Goal: Task Accomplishment & Management: Use online tool/utility

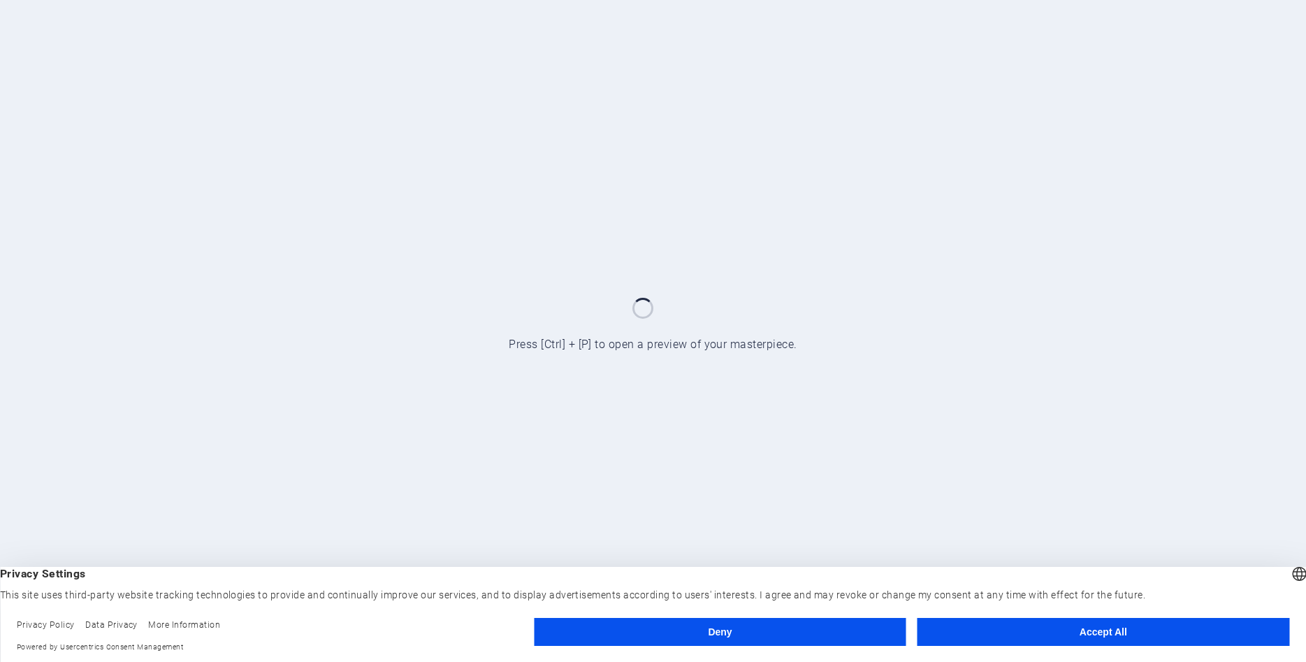
click at [1128, 632] on button "Accept All" at bounding box center [1103, 631] width 372 height 28
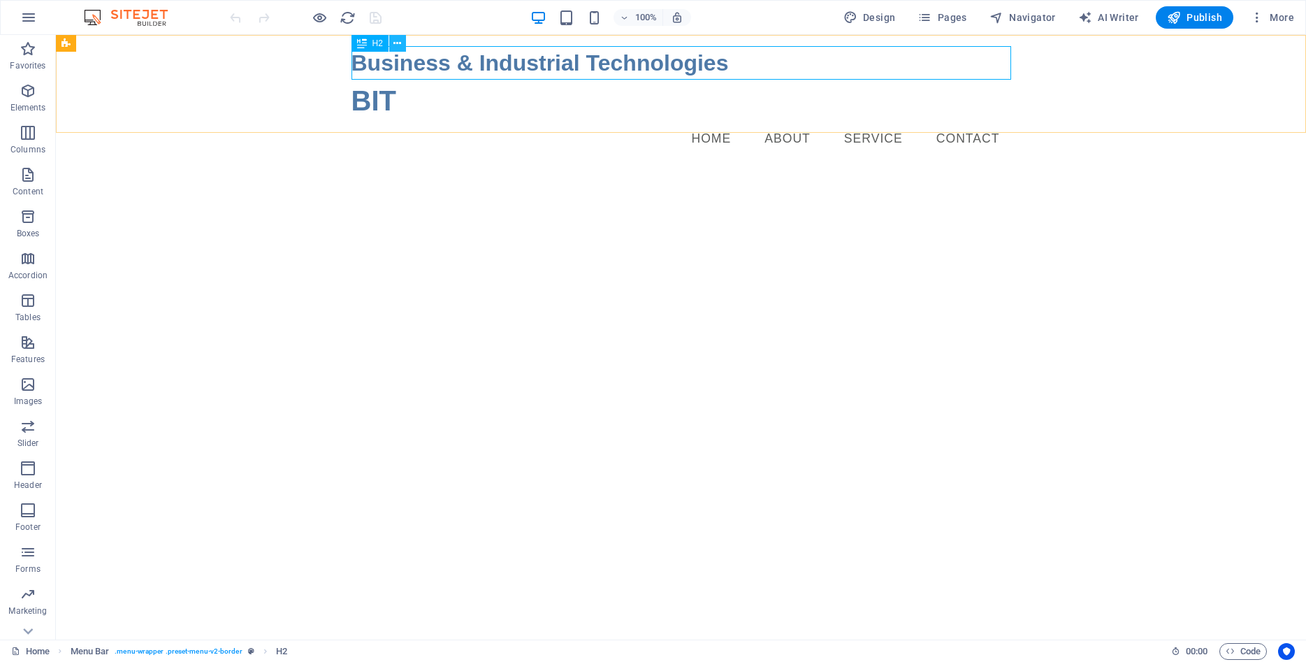
click at [395, 45] on icon at bounding box center [397, 43] width 8 height 15
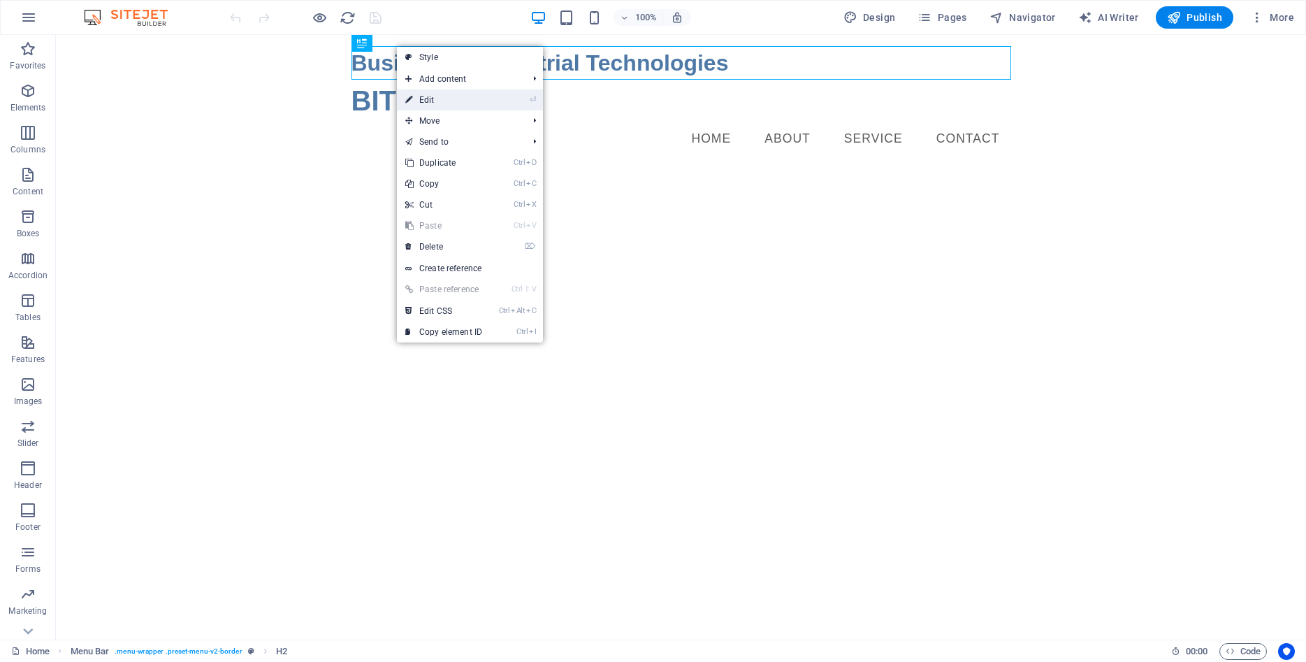
click at [422, 101] on link "⏎ Edit" at bounding box center [444, 99] width 94 height 21
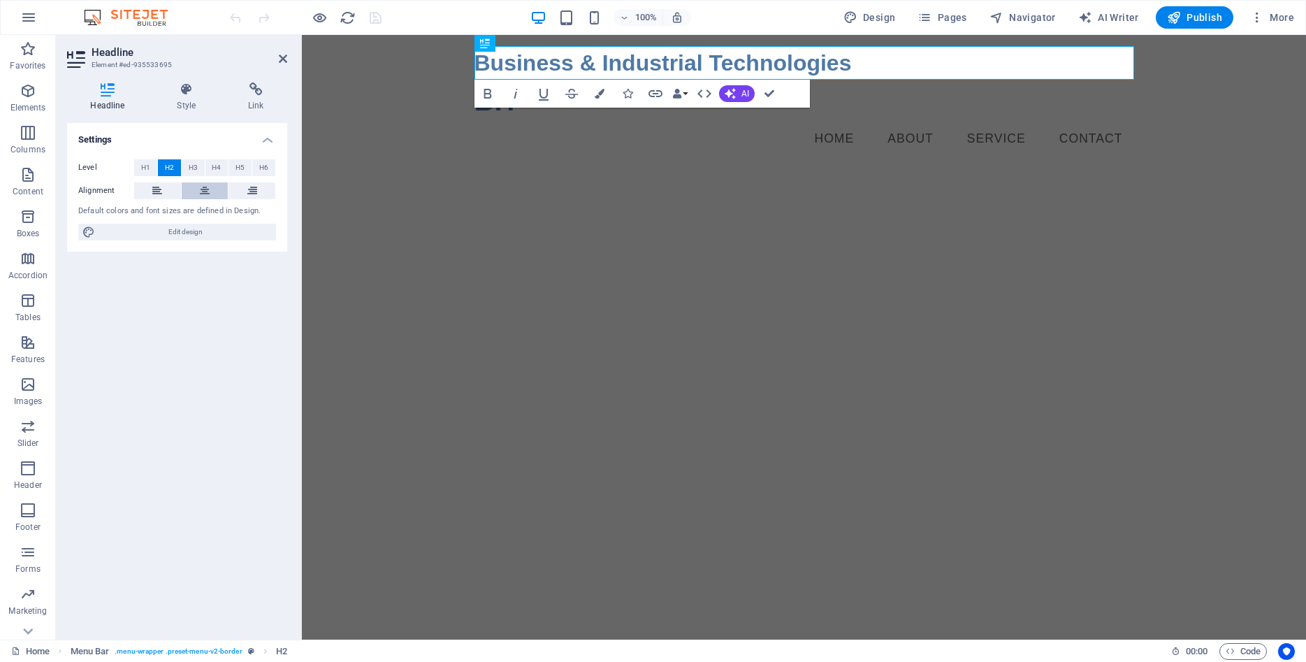
click at [207, 187] on icon at bounding box center [205, 190] width 10 height 17
click at [622, 168] on html "Skip to main content Business & Industrial Technologies BIT Menu Home About Ser…" at bounding box center [804, 101] width 1004 height 133
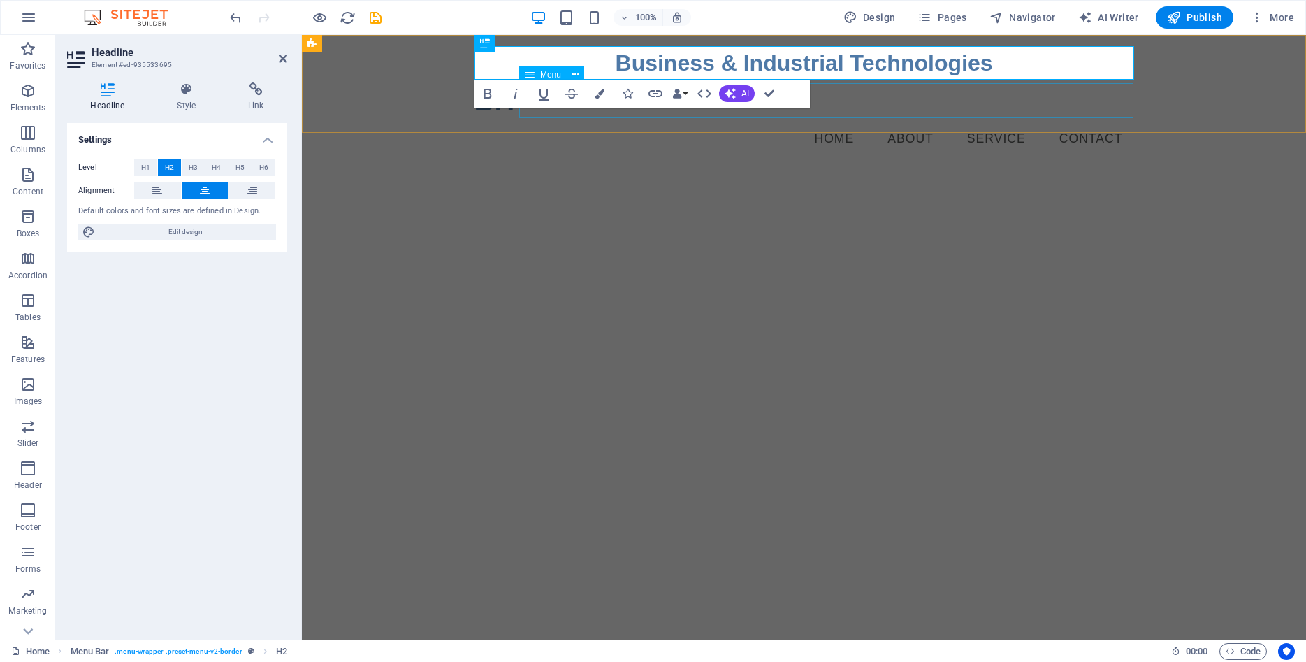
click at [852, 122] on nav "Home About Service Contact" at bounding box center [803, 139] width 659 height 35
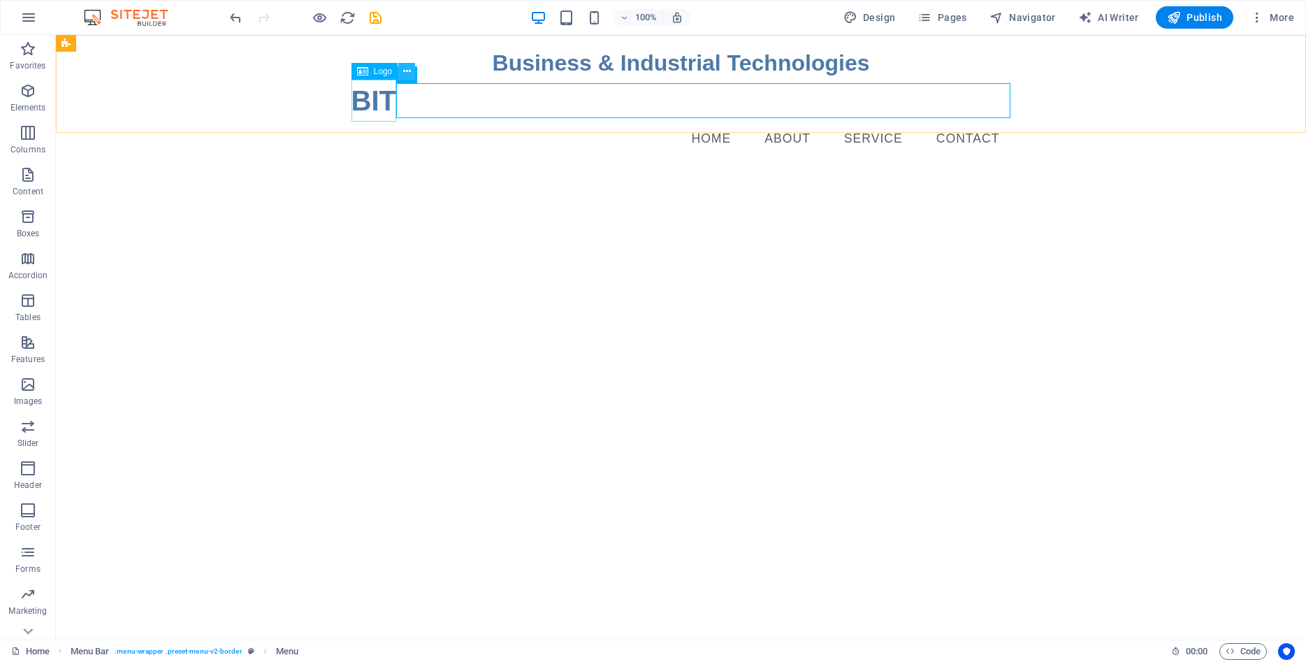
click at [407, 70] on icon at bounding box center [407, 71] width 8 height 15
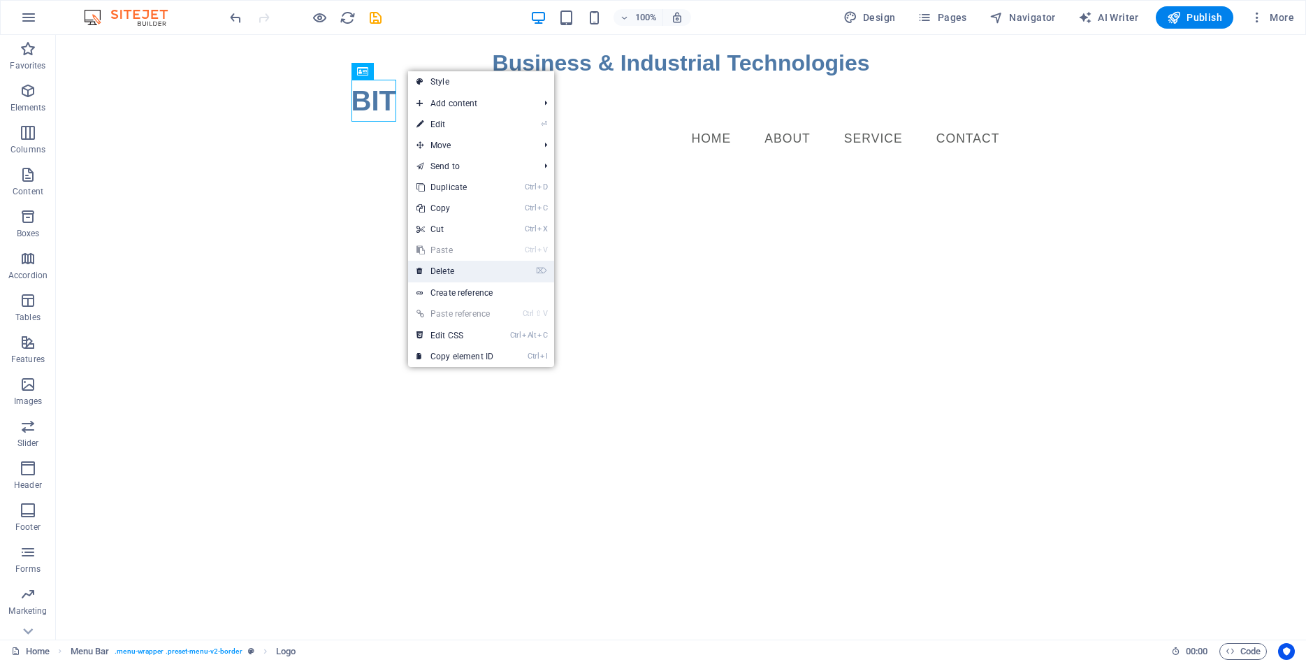
click at [449, 268] on link "⌦ Delete" at bounding box center [455, 271] width 94 height 21
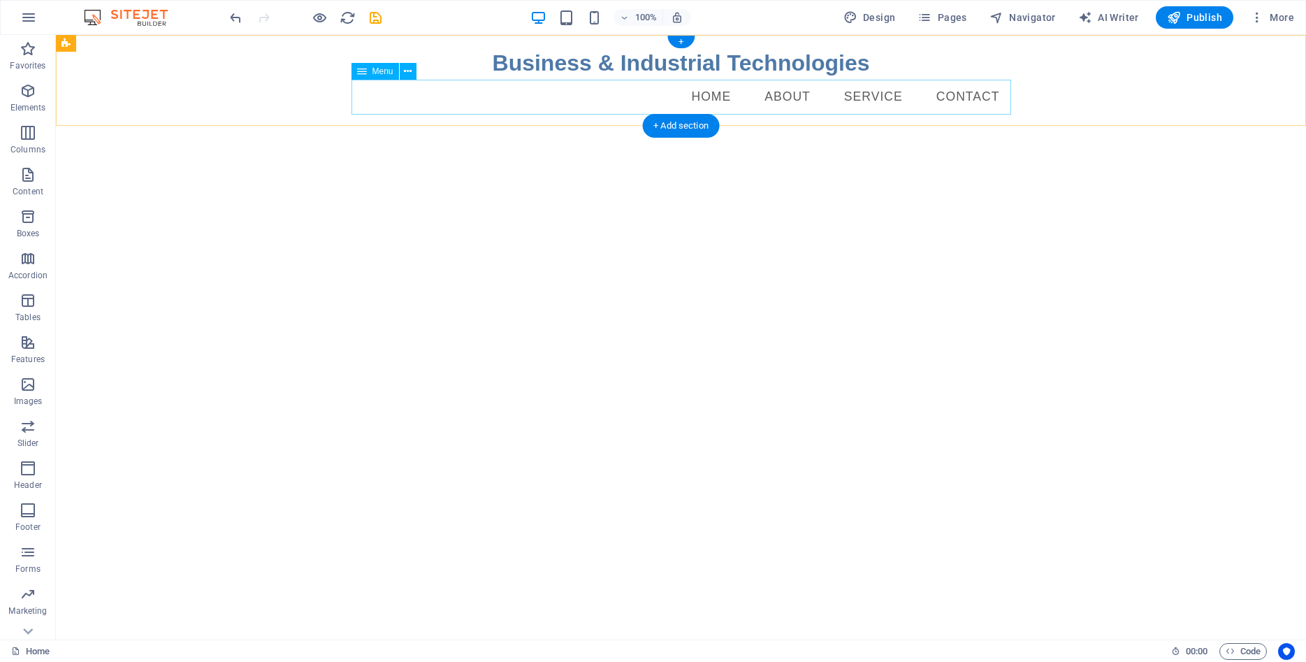
click at [803, 101] on nav "Home About Service Contact" at bounding box center [680, 97] width 659 height 35
click at [404, 71] on icon at bounding box center [408, 71] width 8 height 15
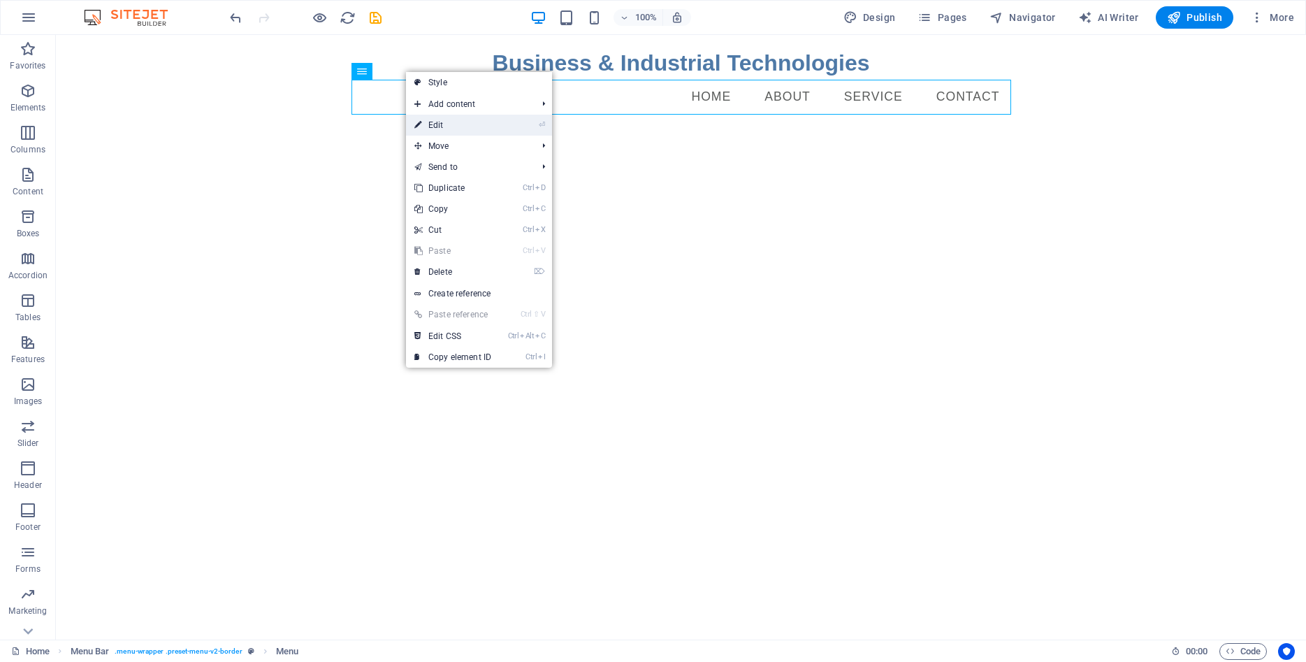
click at [426, 124] on link "⏎ Edit" at bounding box center [453, 125] width 94 height 21
select select
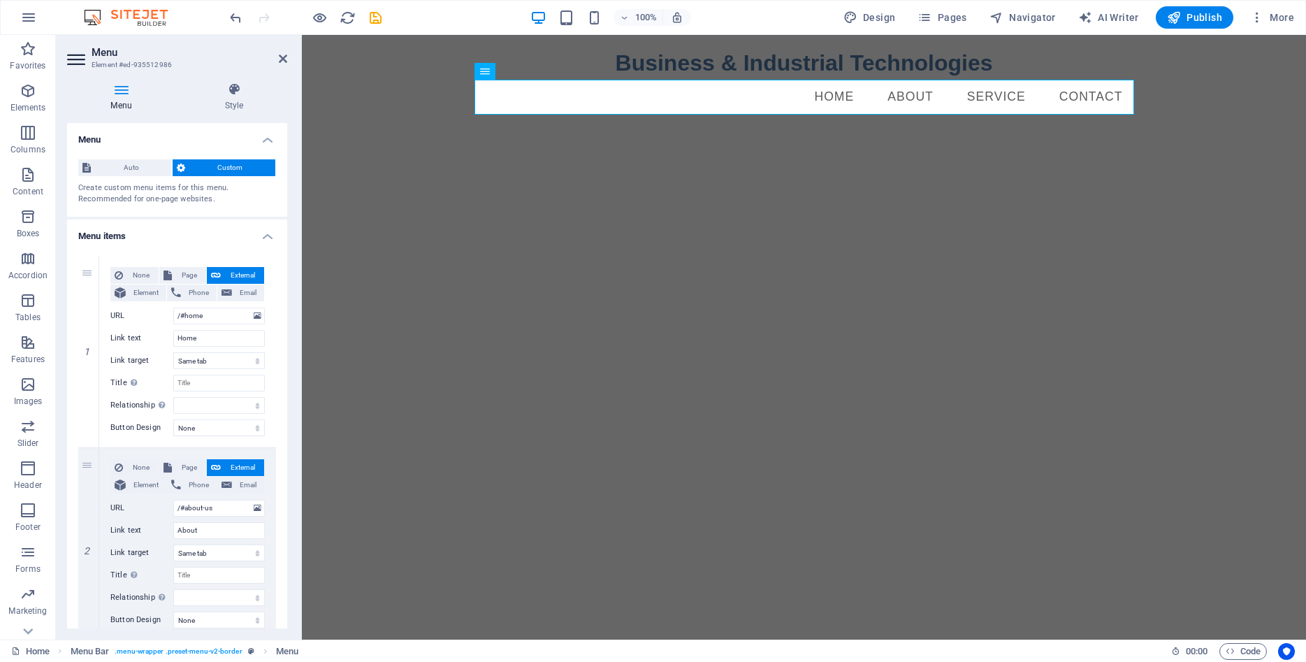
click at [123, 89] on icon at bounding box center [121, 89] width 108 height 14
click at [234, 89] on icon at bounding box center [234, 89] width 106 height 14
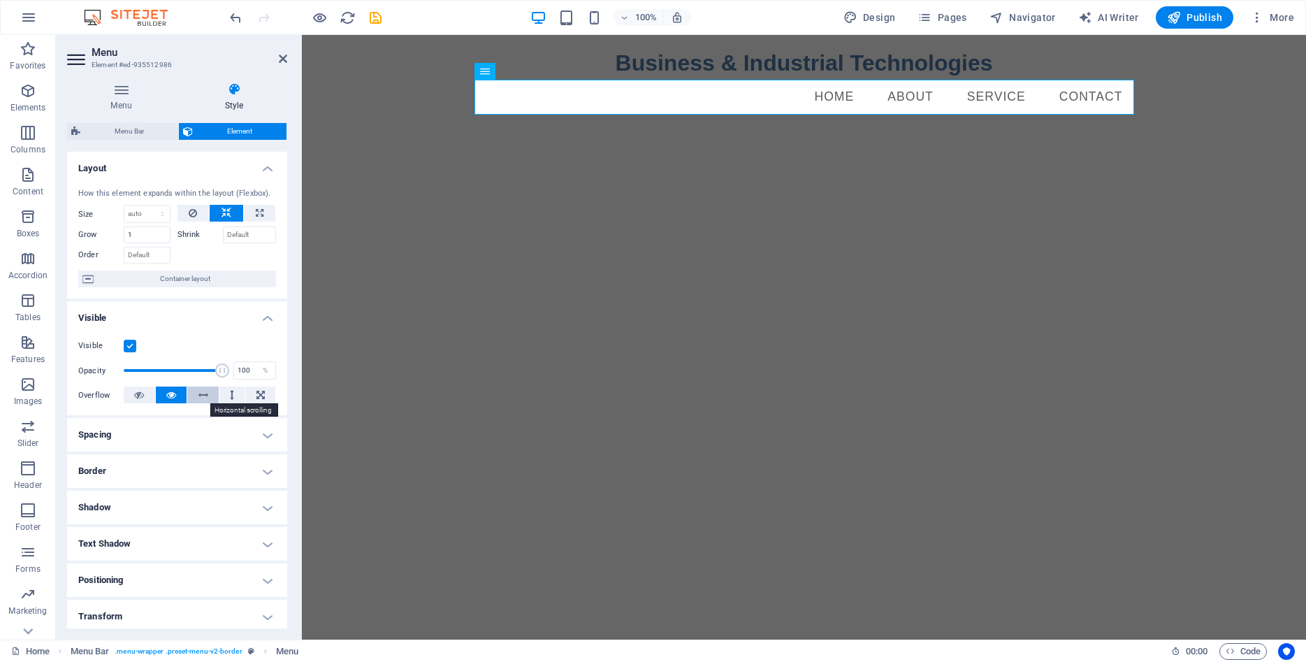
click at [206, 395] on icon at bounding box center [203, 394] width 10 height 17
click at [173, 393] on icon at bounding box center [171, 394] width 10 height 17
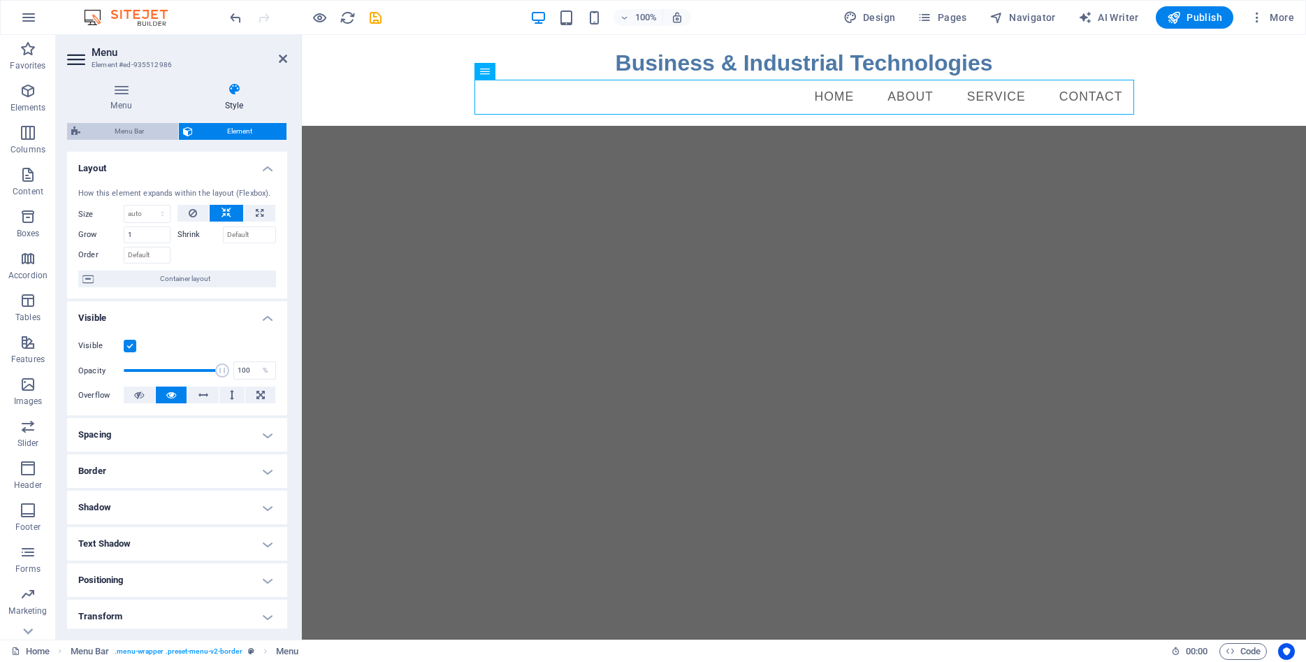
click at [145, 131] on span "Menu Bar" at bounding box center [129, 131] width 89 height 17
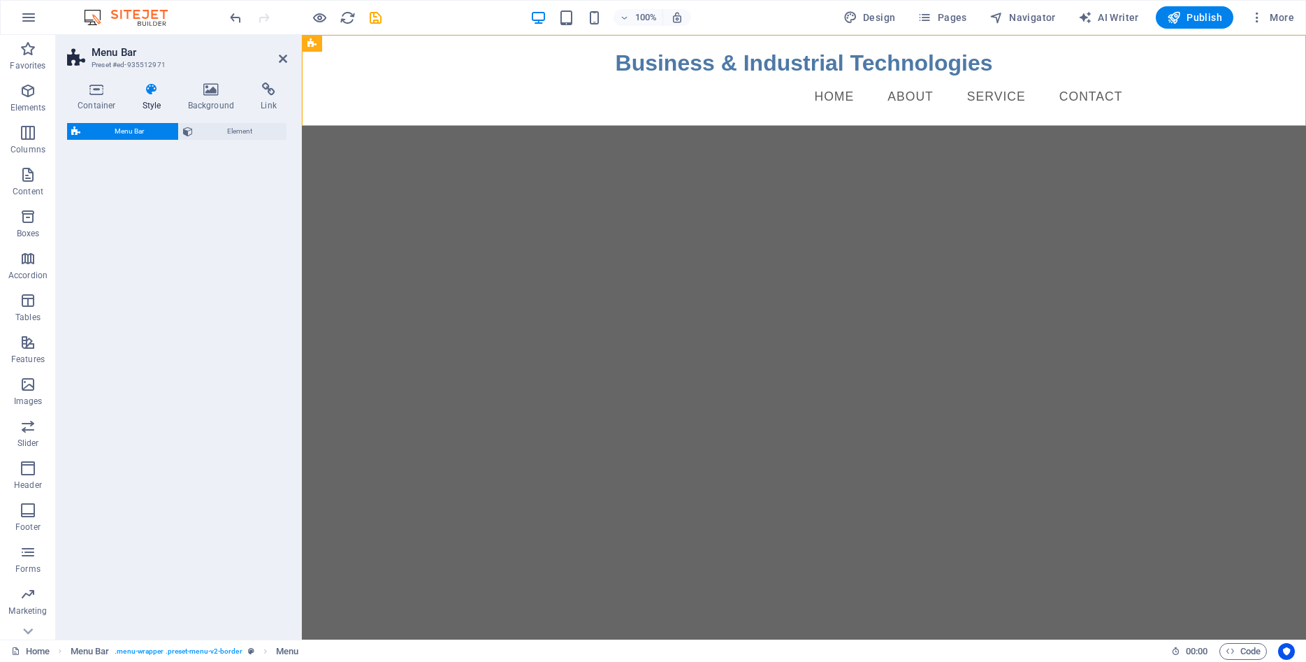
select select "rem"
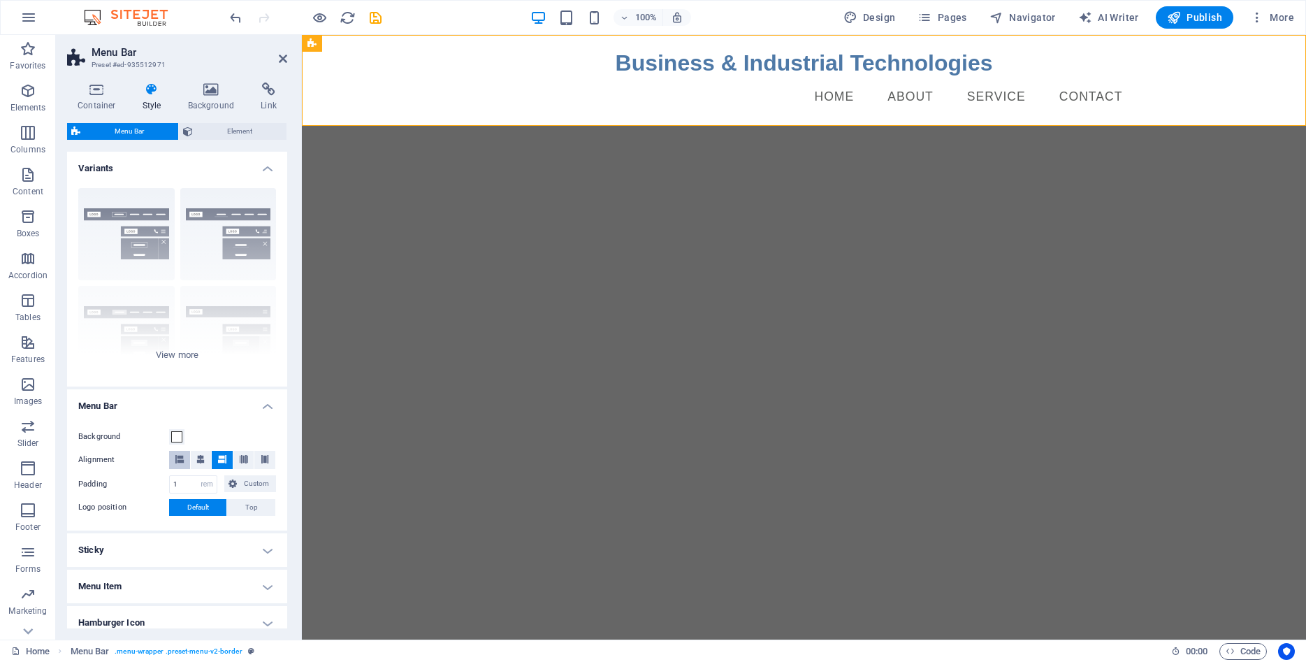
click at [185, 457] on button at bounding box center [179, 460] width 21 height 18
click at [202, 459] on icon at bounding box center [200, 459] width 8 height 8
click at [1183, 14] on span "Publish" at bounding box center [1194, 17] width 55 height 14
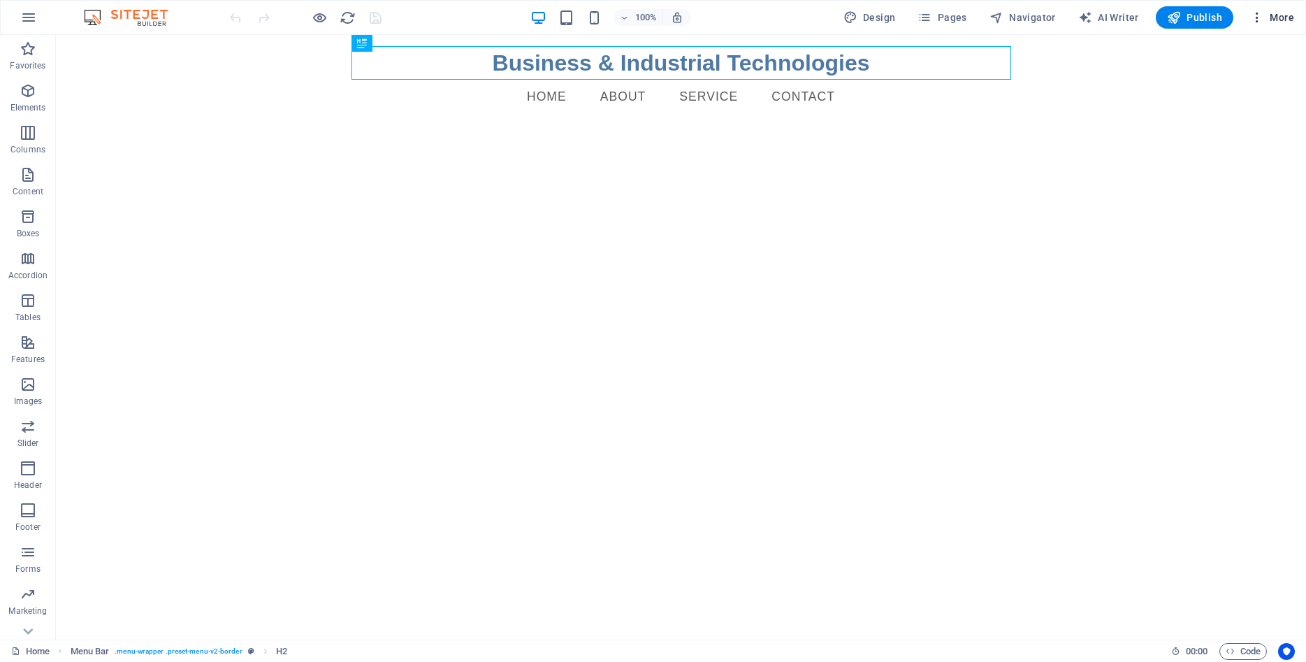
click at [1256, 15] on icon "button" at bounding box center [1257, 17] width 14 height 14
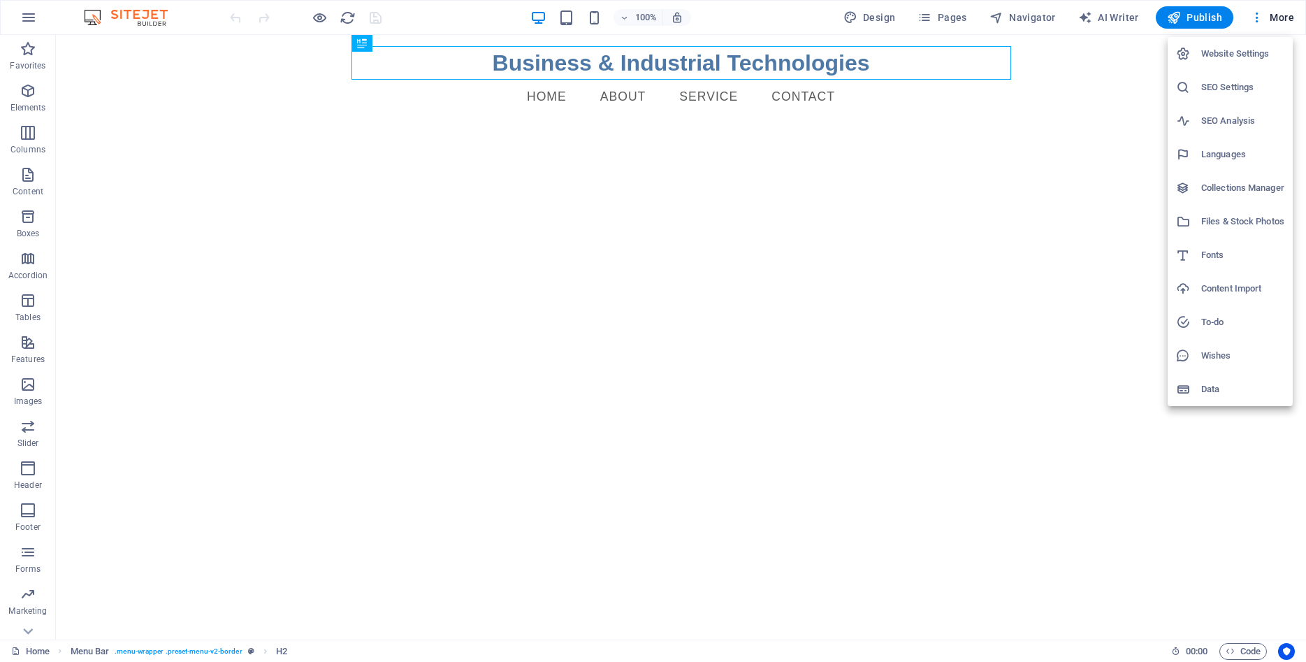
click at [600, 12] on div at bounding box center [653, 331] width 1306 height 662
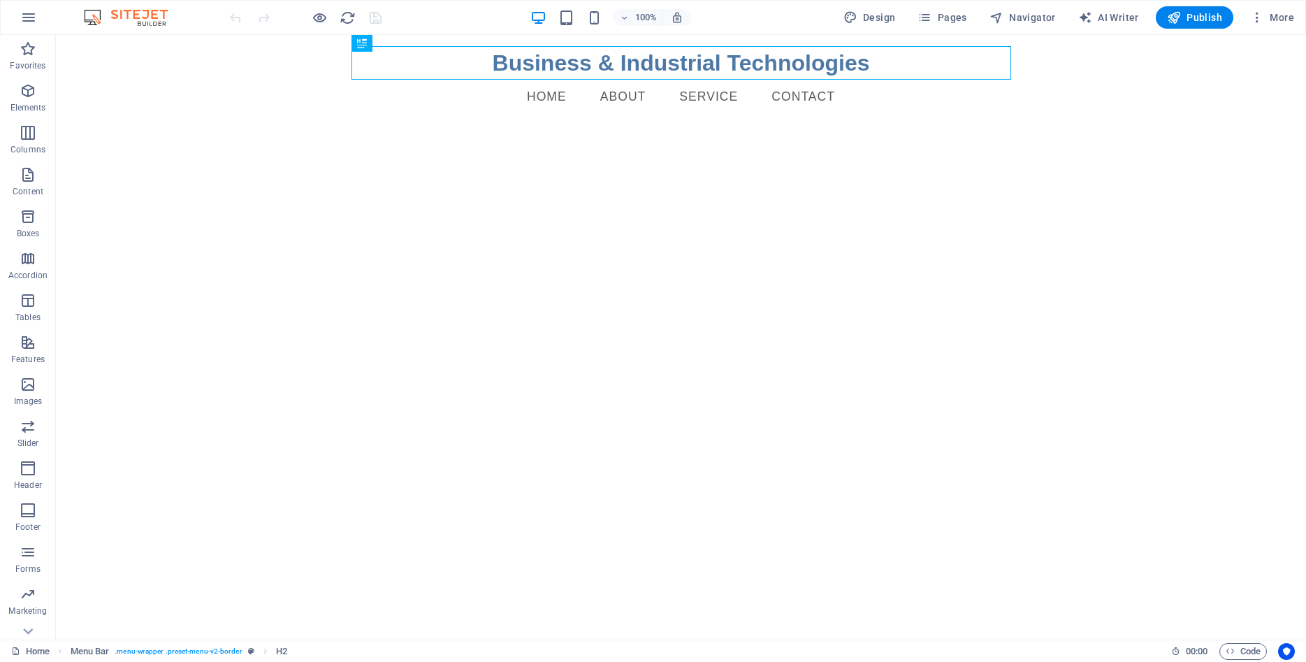
click at [746, 11] on div "100% Design Pages Navigator AI Writer Publish More" at bounding box center [763, 17] width 1072 height 22
drag, startPoint x: 883, startPoint y: 16, endPoint x: 766, endPoint y: 103, distance: 145.9
click at [883, 16] on span "Design" at bounding box center [869, 17] width 52 height 14
select select "px"
select select "400"
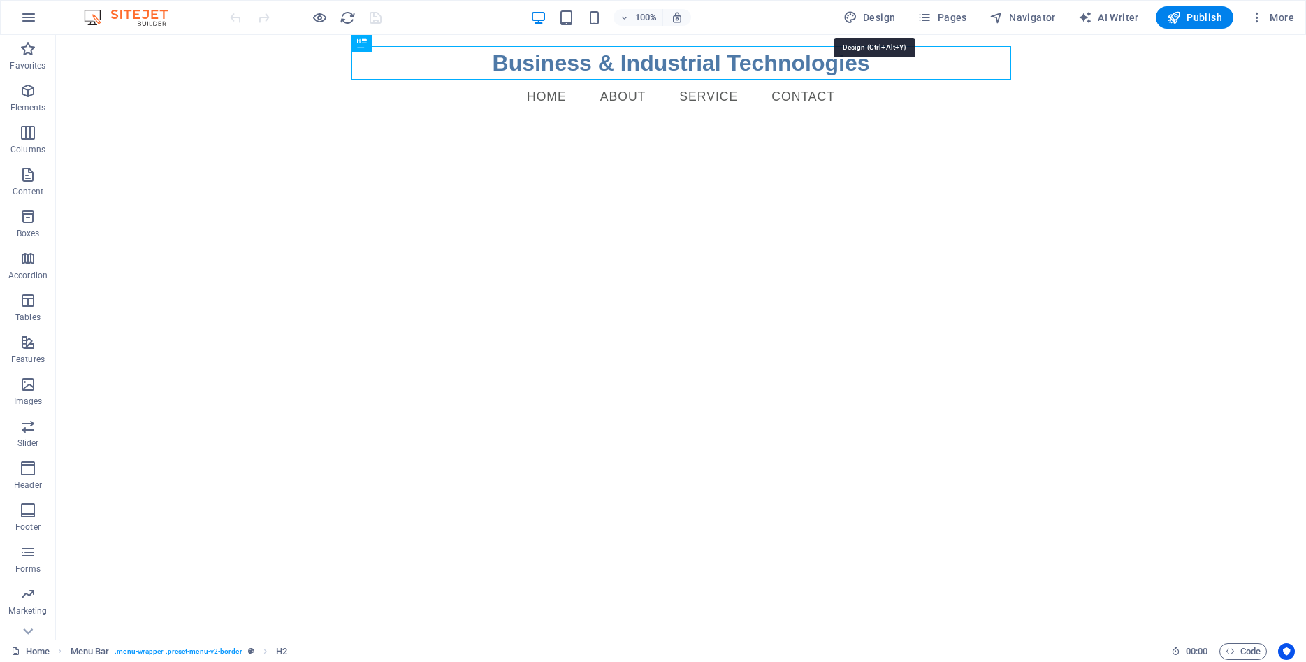
select select "px"
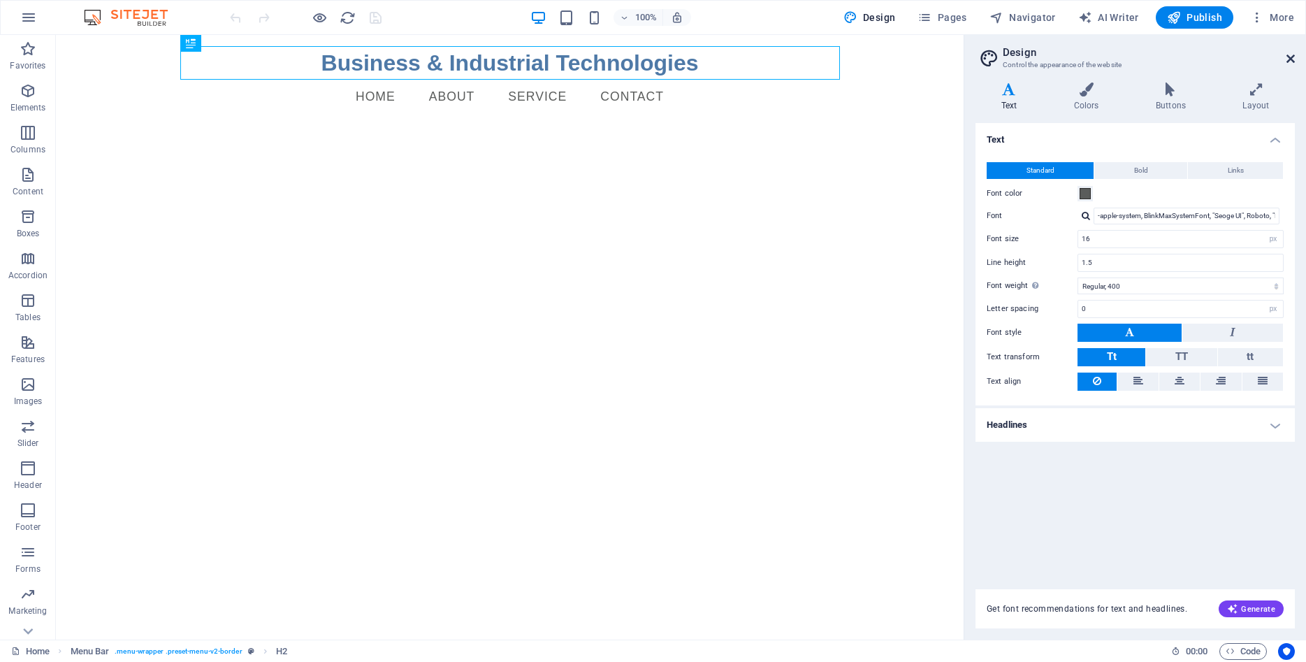
click at [1292, 53] on icon at bounding box center [1290, 58] width 8 height 11
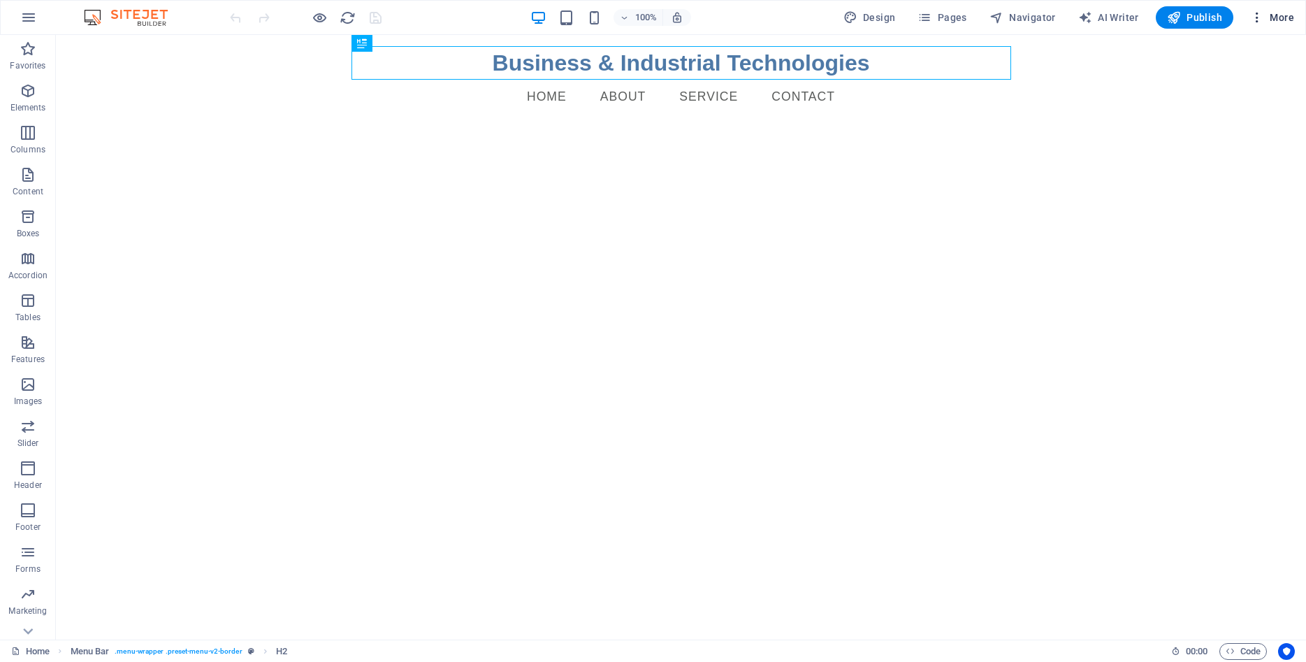
click at [1262, 15] on icon "button" at bounding box center [1257, 17] width 14 height 14
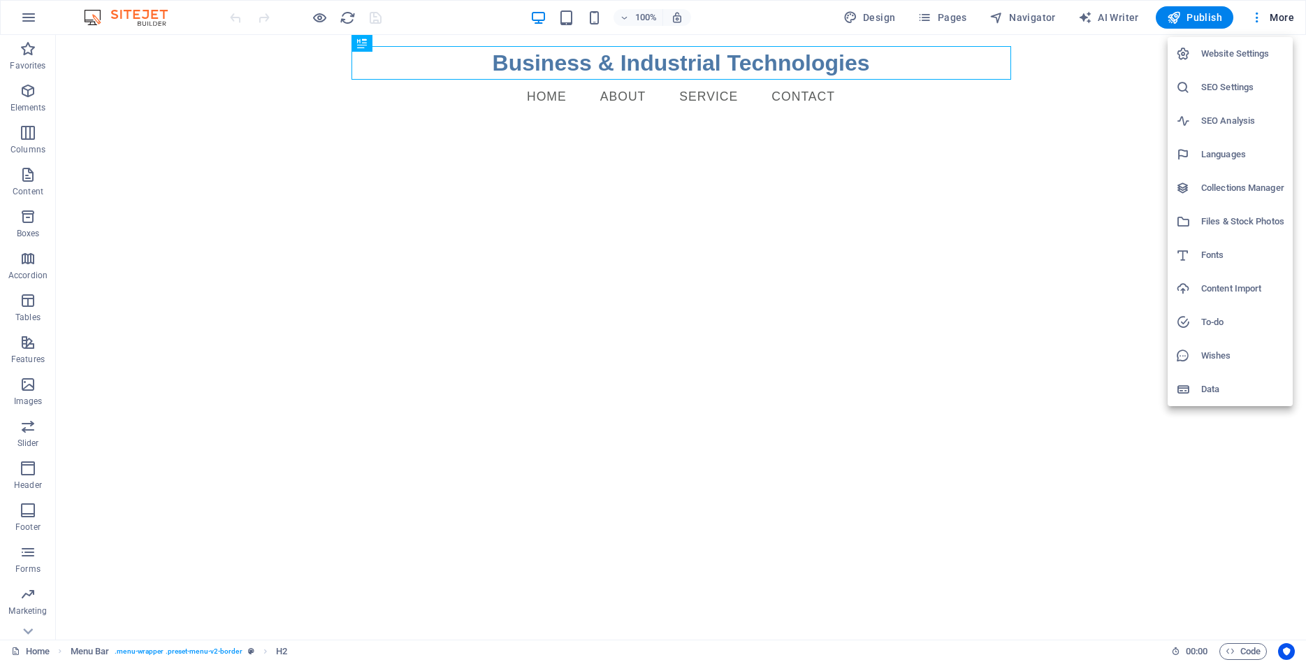
click at [1253, 54] on h6 "Website Settings" at bounding box center [1242, 53] width 83 height 17
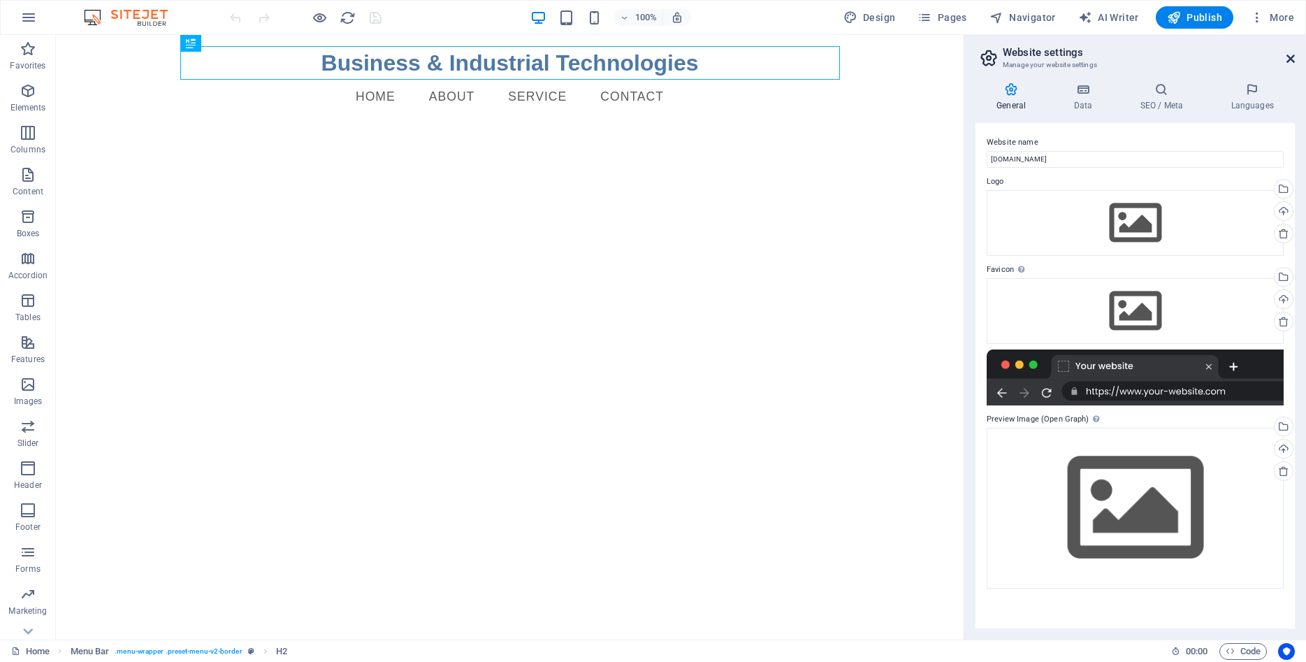
click at [1289, 59] on icon at bounding box center [1290, 58] width 8 height 11
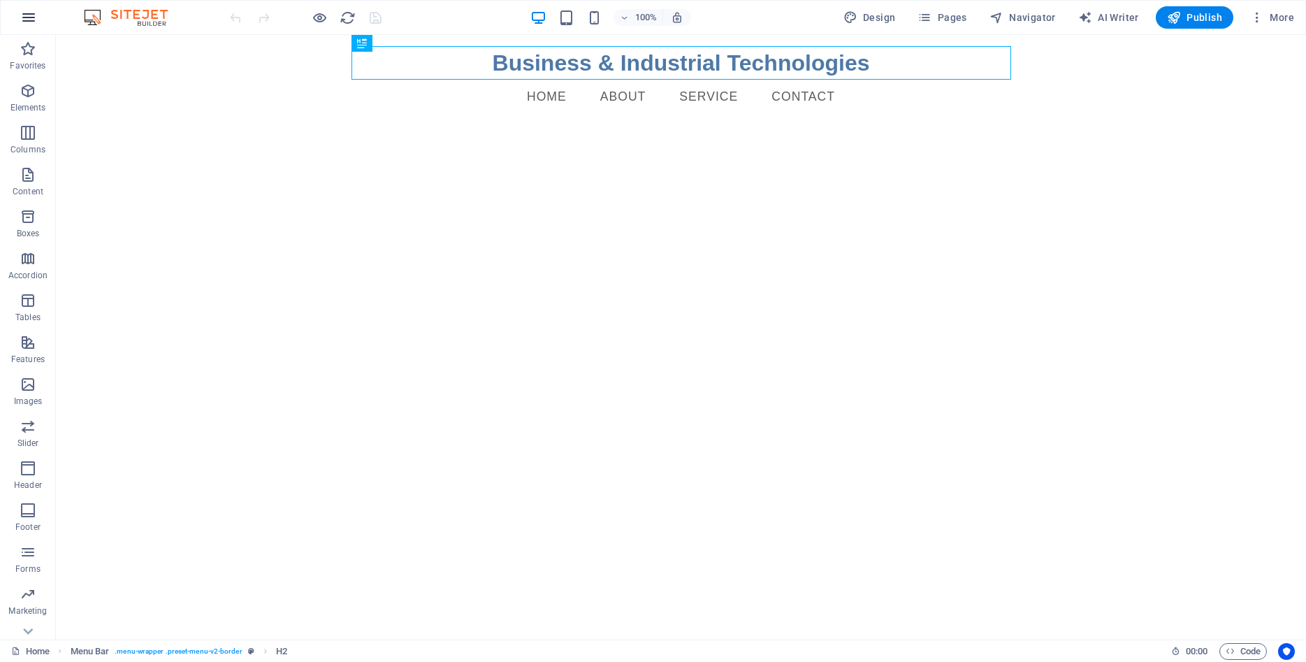
click at [27, 13] on icon "button" at bounding box center [28, 17] width 17 height 17
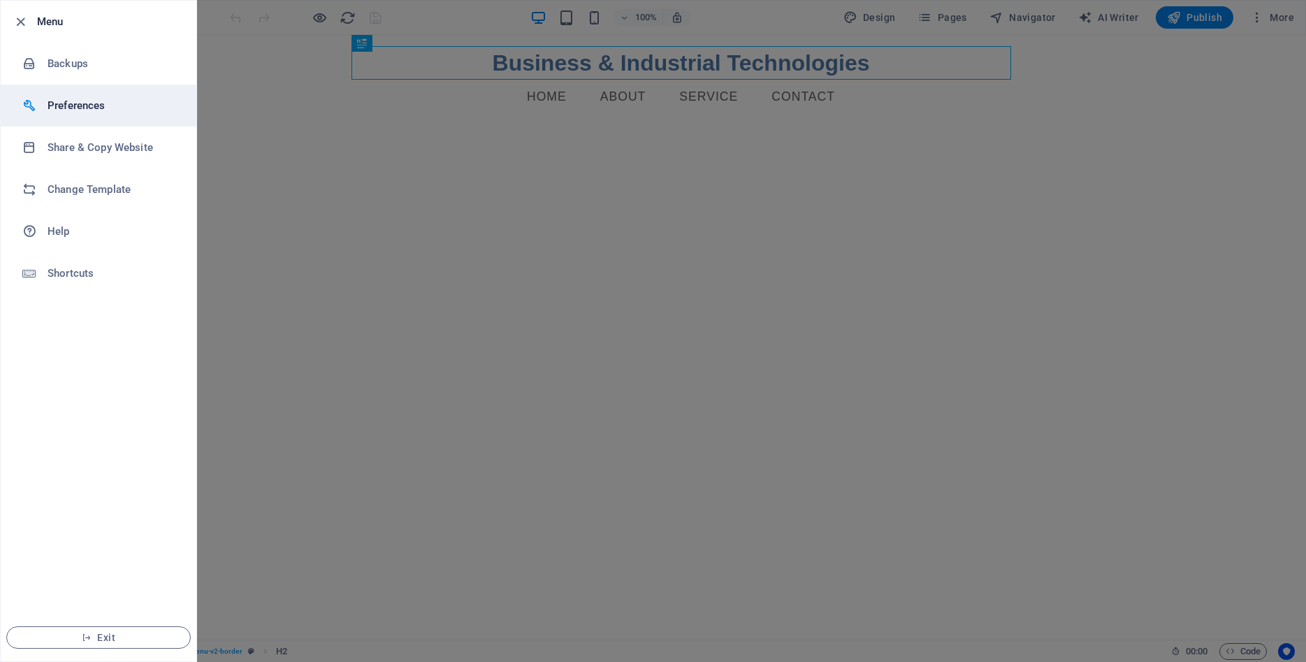
click at [67, 102] on h6 "Preferences" at bounding box center [111, 105] width 129 height 17
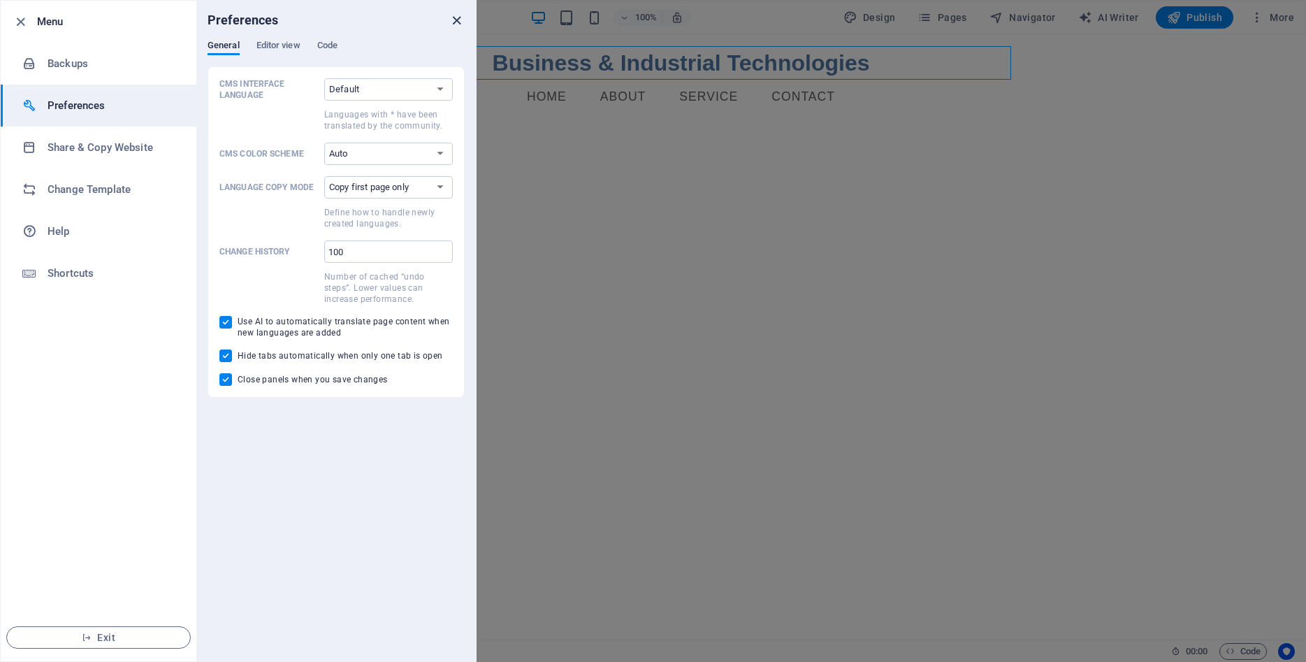
click at [455, 19] on icon "close" at bounding box center [456, 21] width 16 height 16
